Goal: Task Accomplishment & Management: Manage account settings

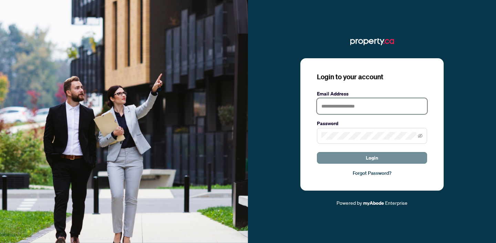
type input "**********"
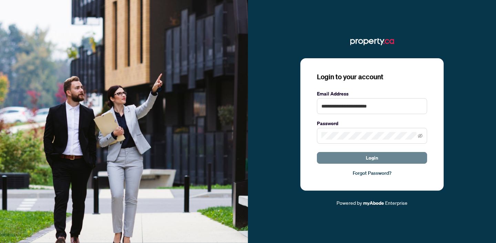
click at [379, 161] on button "Login" at bounding box center [372, 158] width 110 height 12
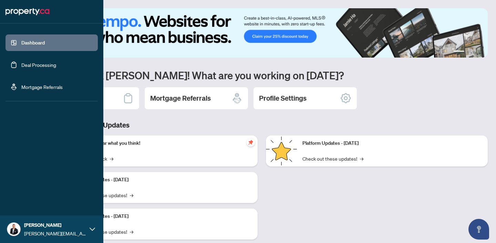
click at [25, 64] on link "Deal Processing" at bounding box center [38, 65] width 35 height 6
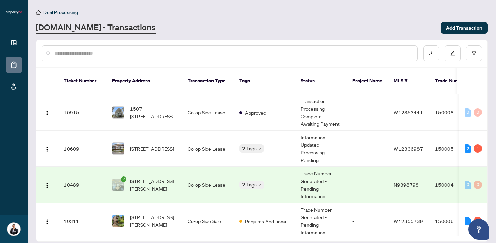
scroll to position [42, 0]
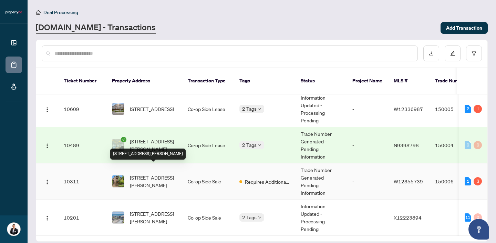
click at [169, 175] on span "[STREET_ADDRESS][PERSON_NAME]" at bounding box center [153, 180] width 47 height 15
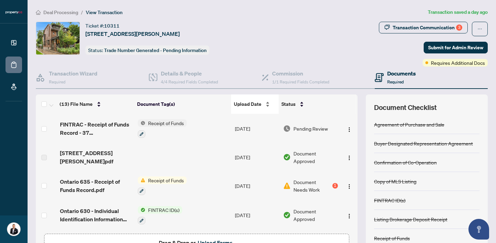
click at [264, 100] on div "Upload Date" at bounding box center [255, 104] width 42 height 8
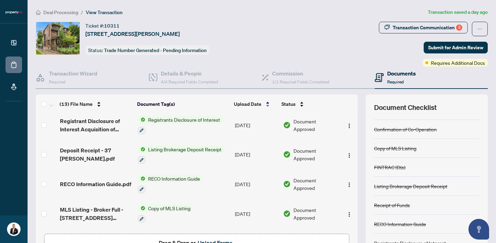
scroll to position [45, 0]
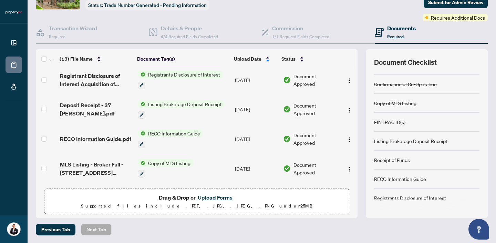
click at [217, 197] on button "Upload Forms" at bounding box center [215, 197] width 39 height 9
click at [221, 197] on button "Upload Forms" at bounding box center [215, 197] width 39 height 9
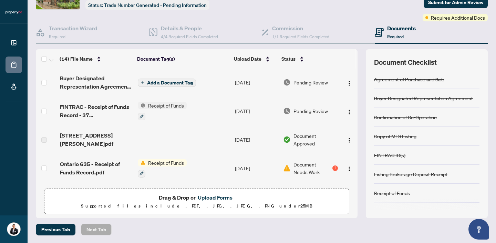
scroll to position [0, 0]
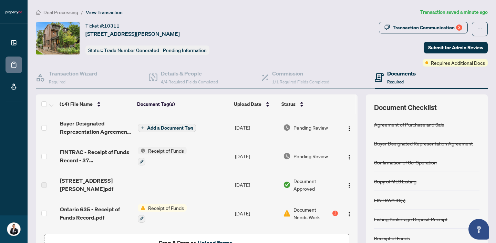
click at [154, 128] on span "Add a Document Tag" at bounding box center [170, 127] width 46 height 5
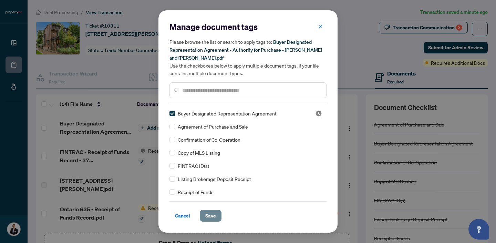
click at [214, 217] on span "Save" at bounding box center [210, 215] width 11 height 11
